Goal: Check status

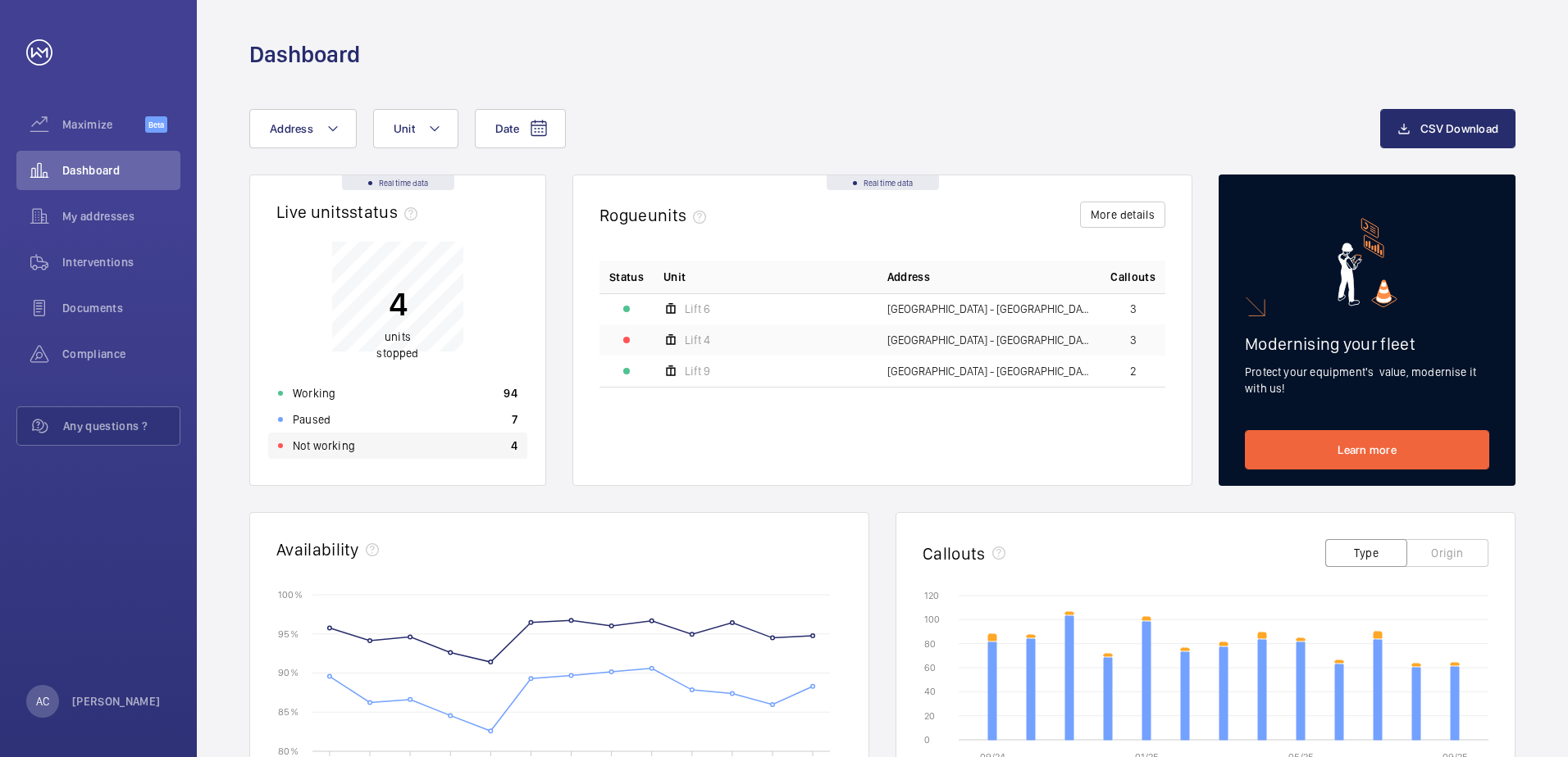
click at [321, 444] on p "Not working" at bounding box center [324, 445] width 63 height 17
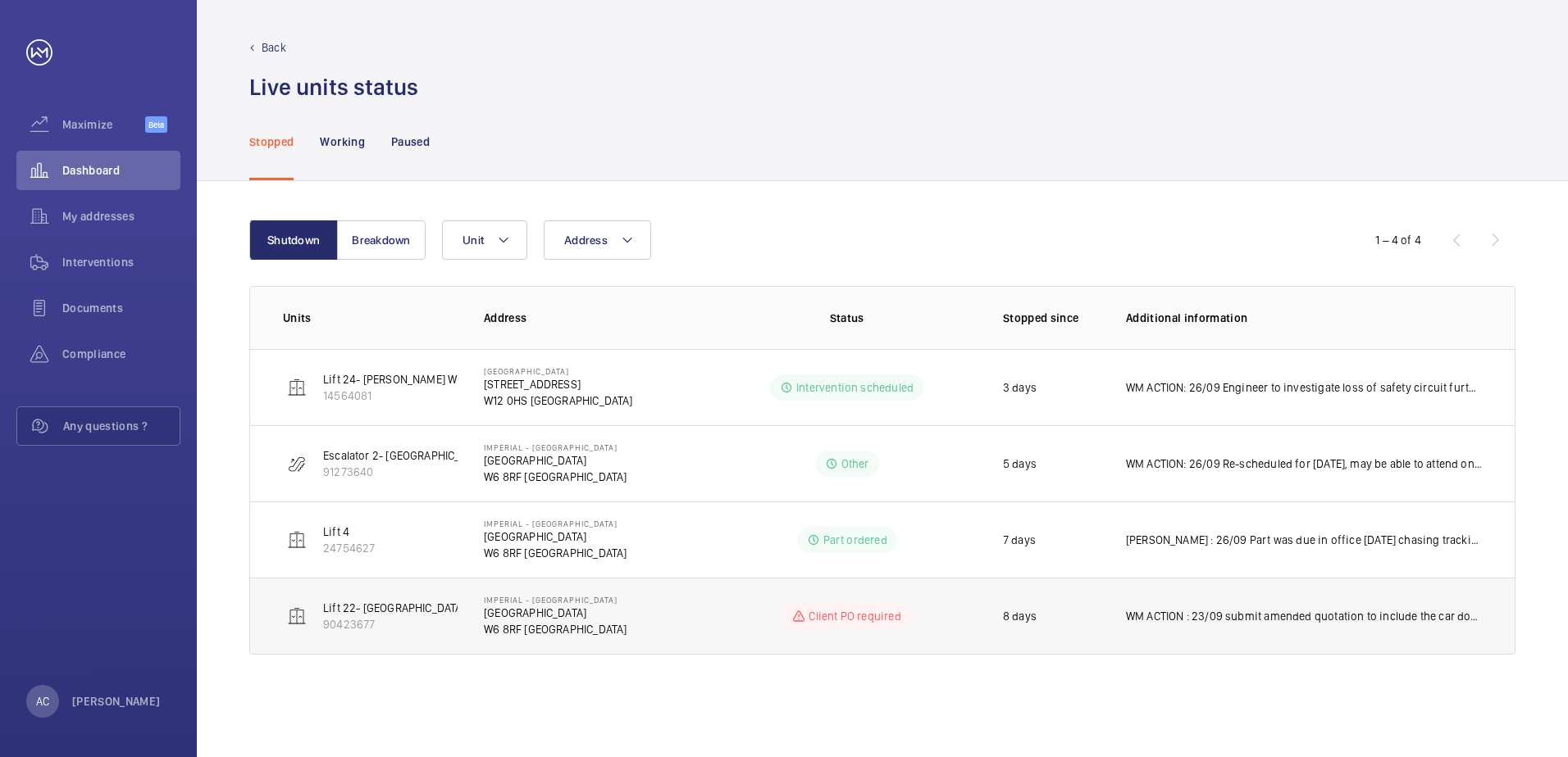
click at [1158, 616] on p "WM ACTION : 23/09 submit amended quotation to include the car door rollers and …" at bounding box center [1303, 616] width 356 height 17
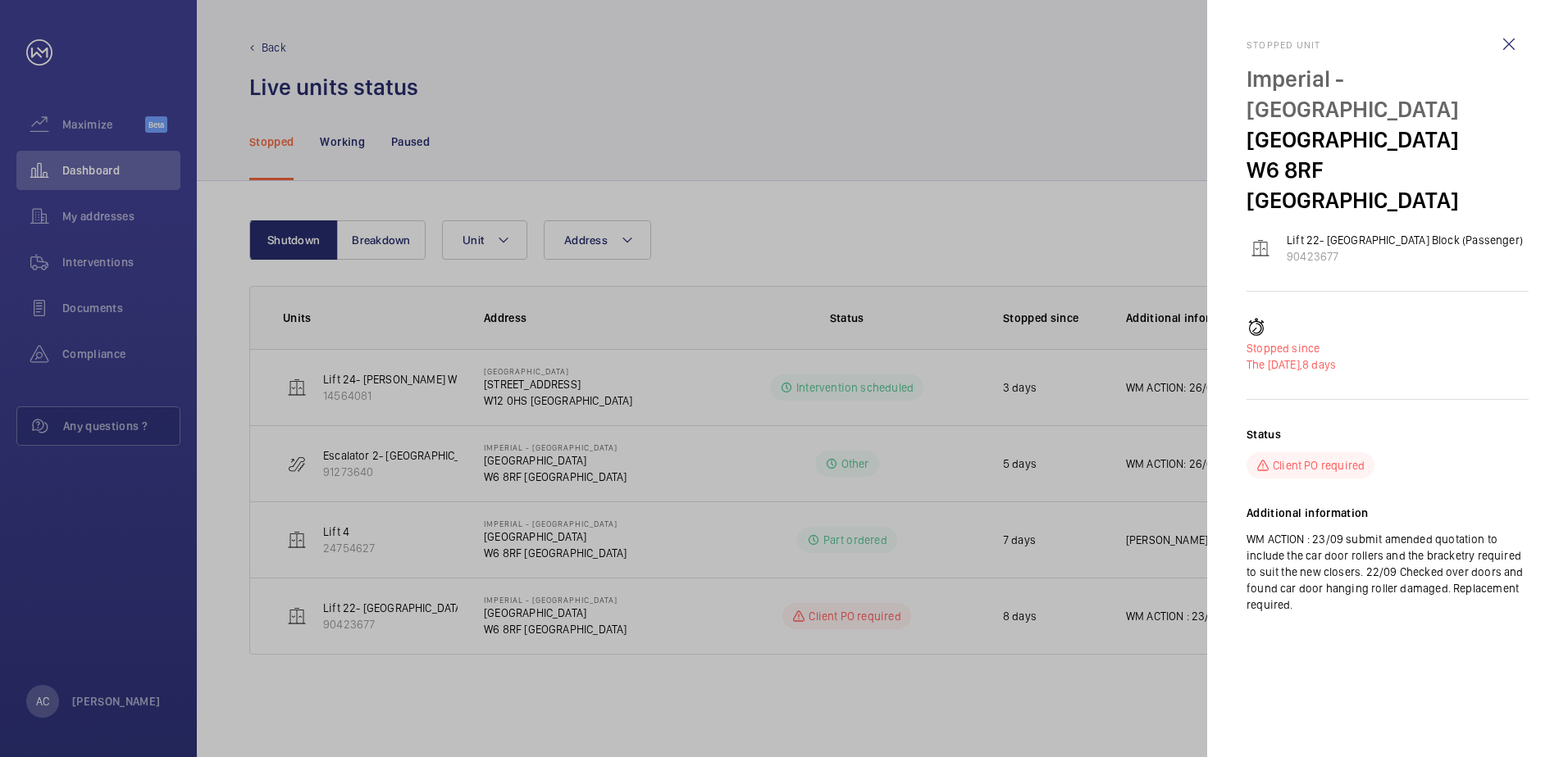
click at [1169, 605] on div at bounding box center [784, 378] width 1568 height 757
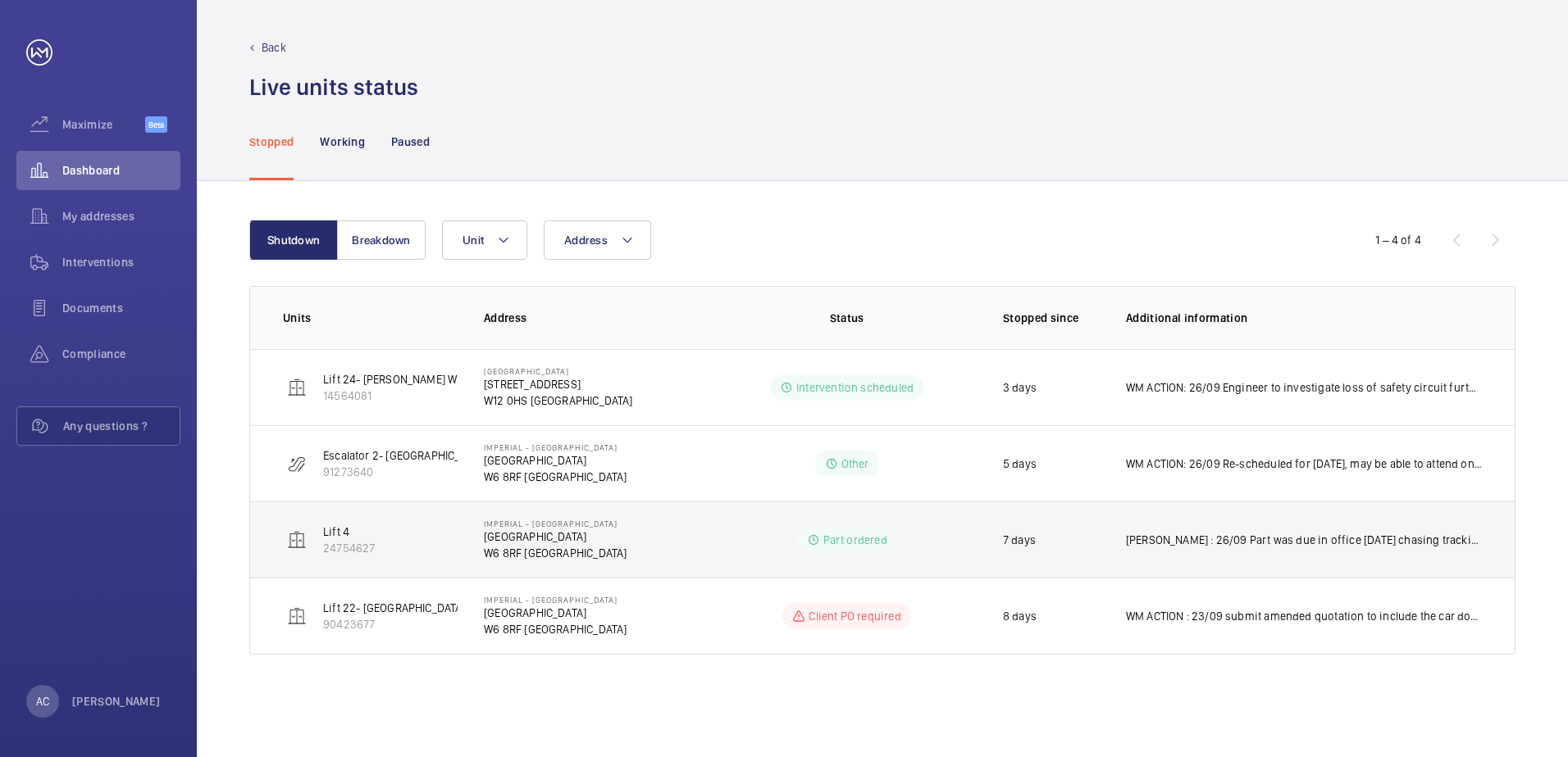
click at [1250, 537] on p "[PERSON_NAME] : 26/09 Part was due in office [DATE] chasing tracking info. Will…" at bounding box center [1303, 539] width 356 height 17
